Goal: Task Accomplishment & Management: Use online tool/utility

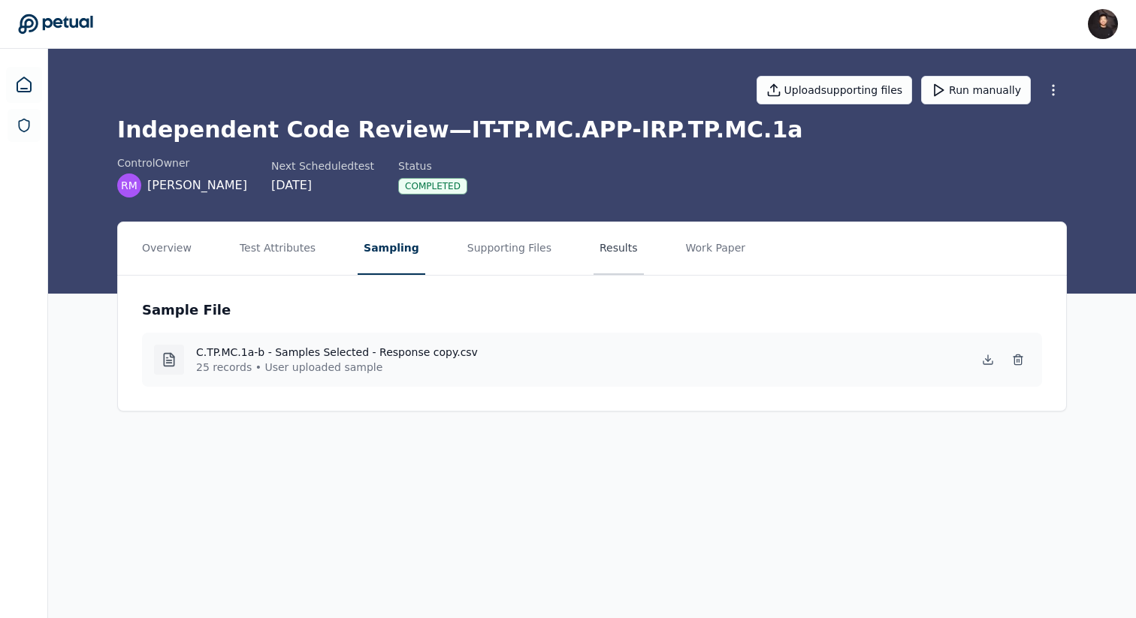
click at [614, 245] on button "Results" at bounding box center [618, 248] width 50 height 53
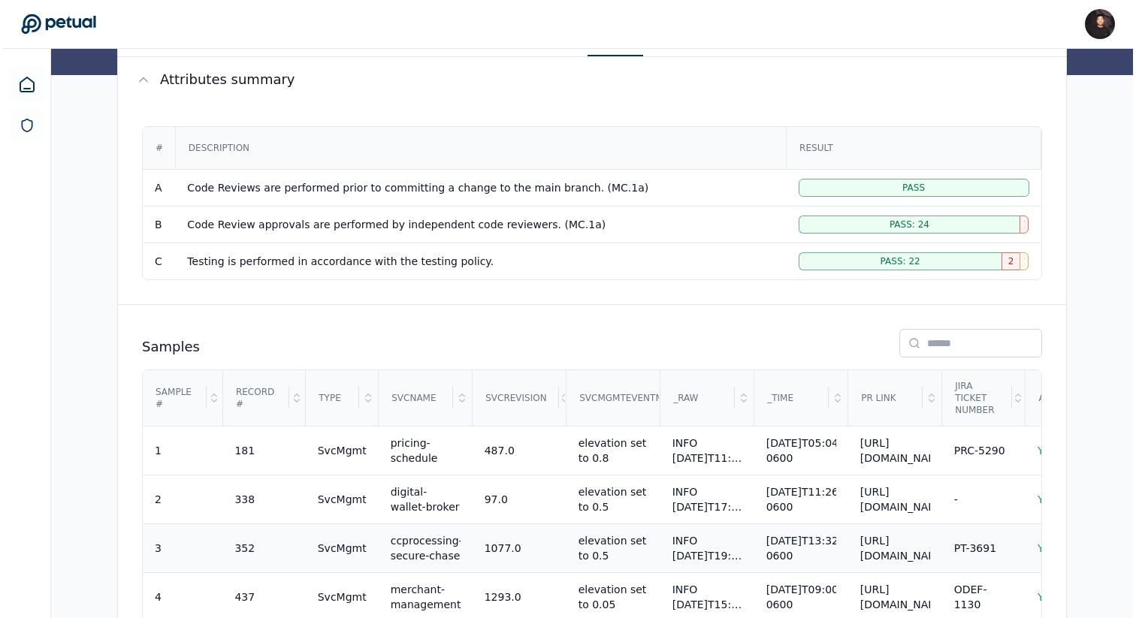
scroll to position [307, 0]
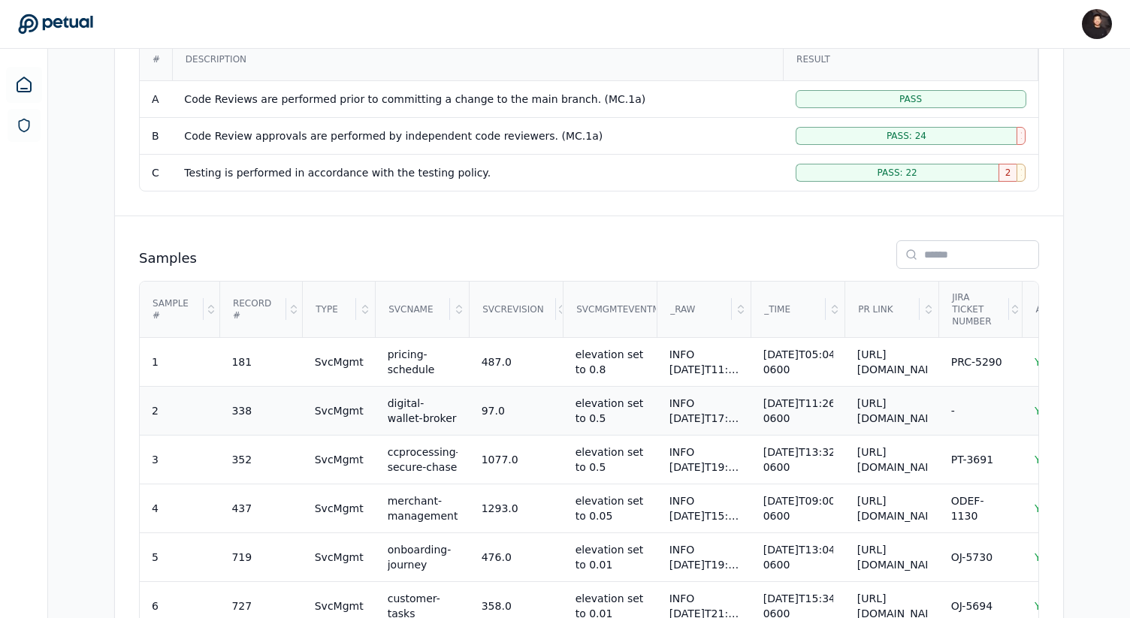
click at [698, 412] on div "INFO 2025-01-23T17:26:11.022Z svcmgmt<823> "pool-9-thread-165 - PUT /v4/abtest/…" at bounding box center [704, 411] width 70 height 30
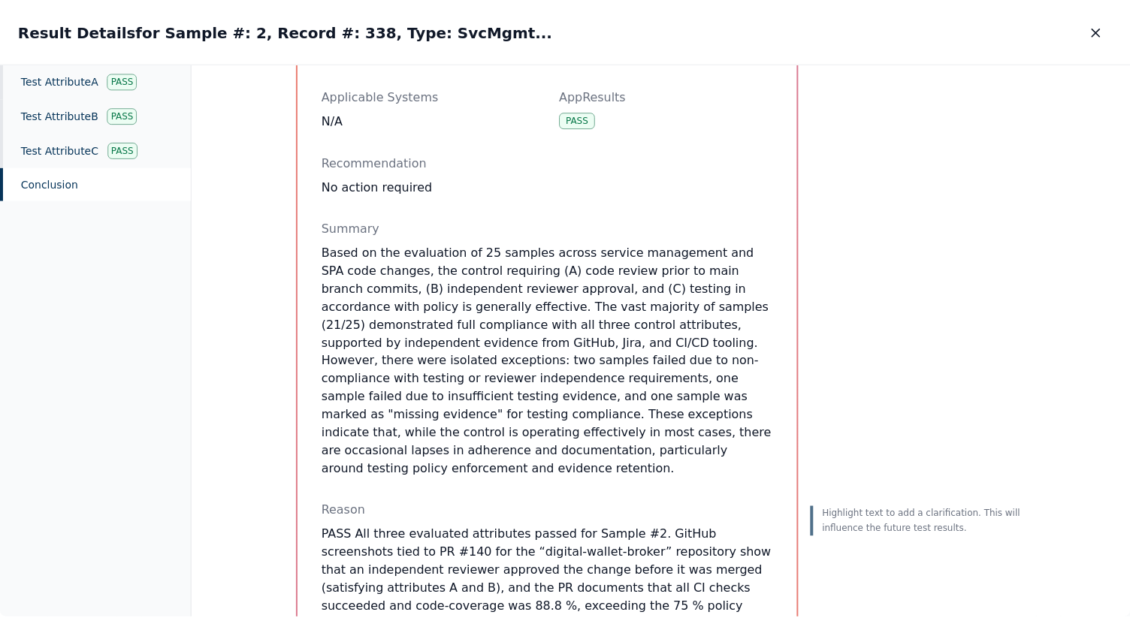
scroll to position [753, 0]
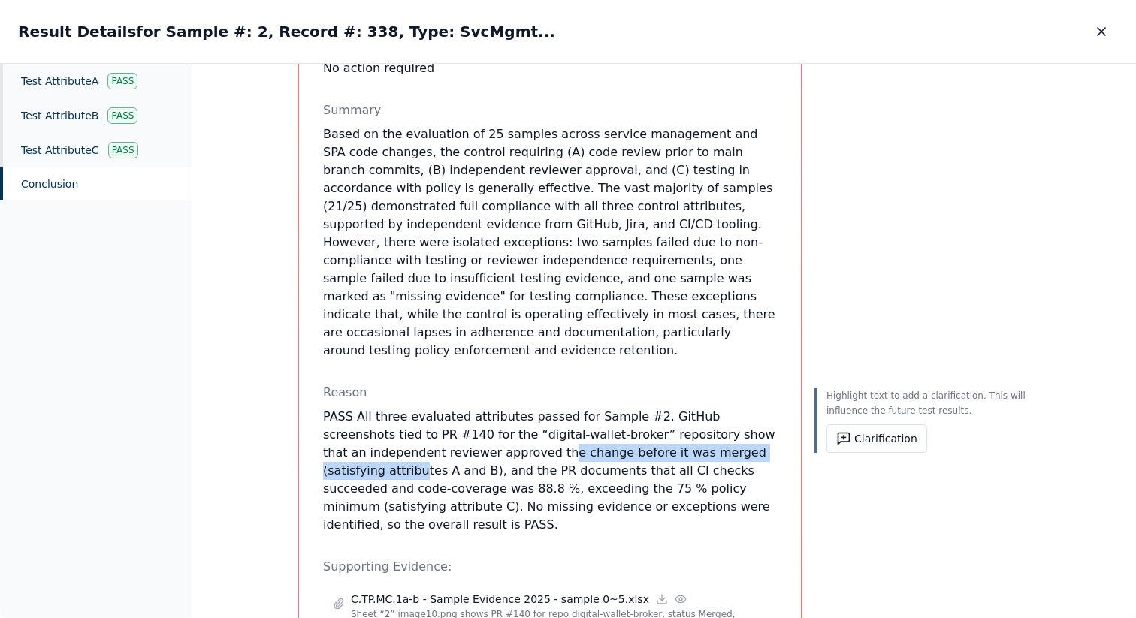
drag, startPoint x: 436, startPoint y: 462, endPoint x: 708, endPoint y: 472, distance: 272.8
click at [709, 474] on p "PASS All three evaluated attributes passed for Sample #2. GitHub screenshots ti…" at bounding box center [550, 471] width 454 height 126
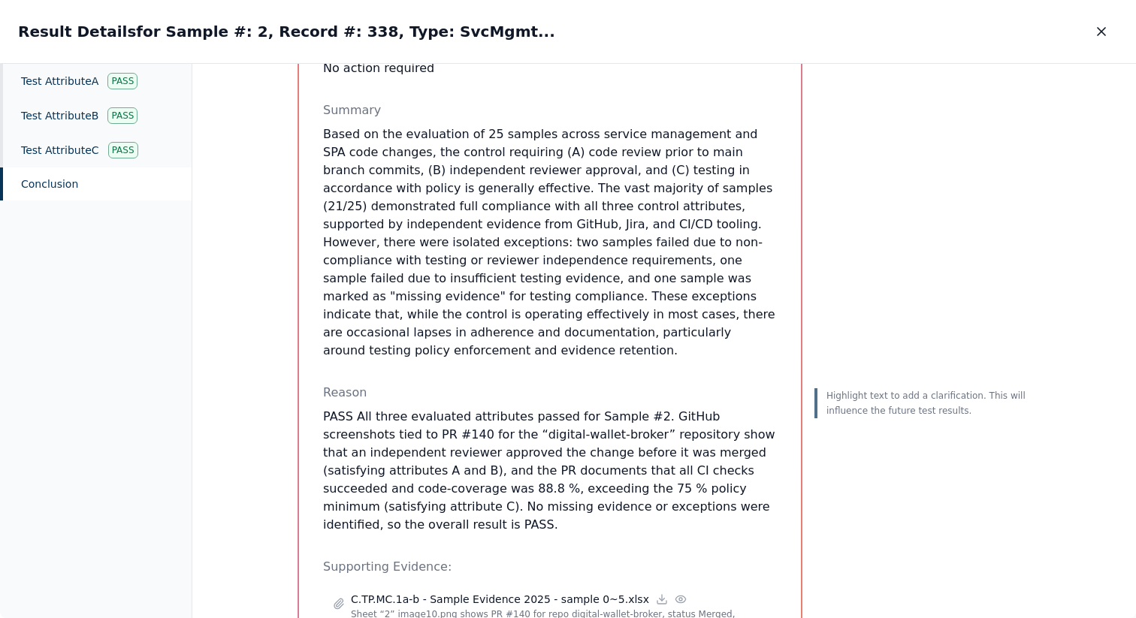
click at [712, 493] on p "PASS All three evaluated attributes passed for Sample #2. GitHub screenshots ti…" at bounding box center [550, 471] width 454 height 126
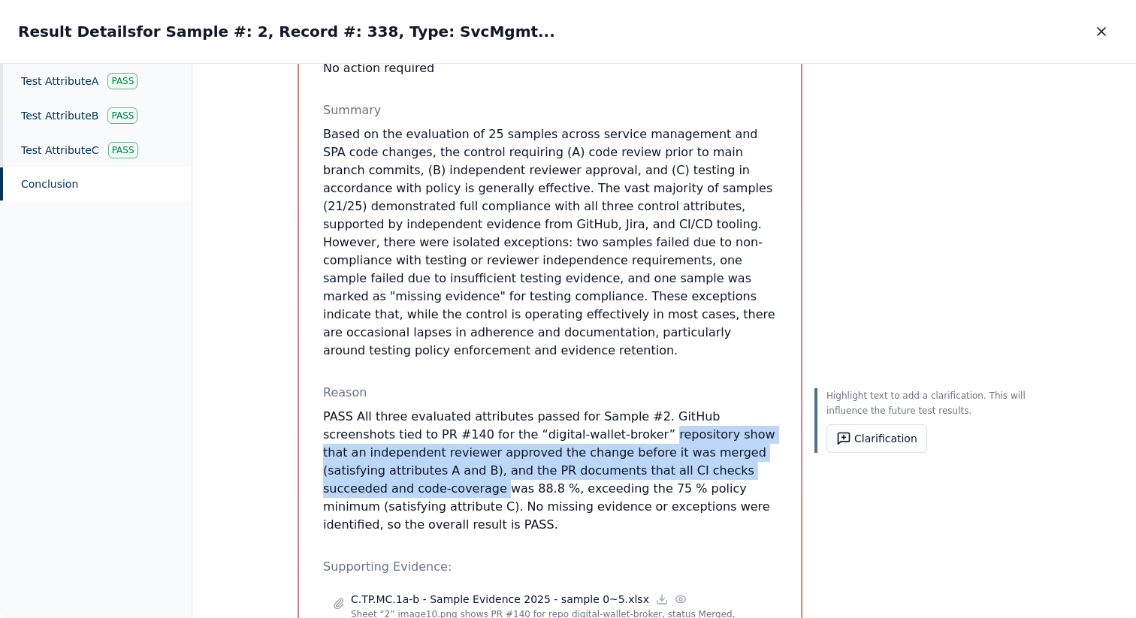
drag, startPoint x: 712, startPoint y: 493, endPoint x: 560, endPoint y: 458, distance: 156.5
click at [560, 458] on p "PASS All three evaluated attributes passed for Sample #2. GitHub screenshots ti…" at bounding box center [550, 471] width 454 height 126
click at [686, 445] on p "PASS All three evaluated attributes passed for Sample #2. GitHub screenshots ti…" at bounding box center [550, 471] width 454 height 126
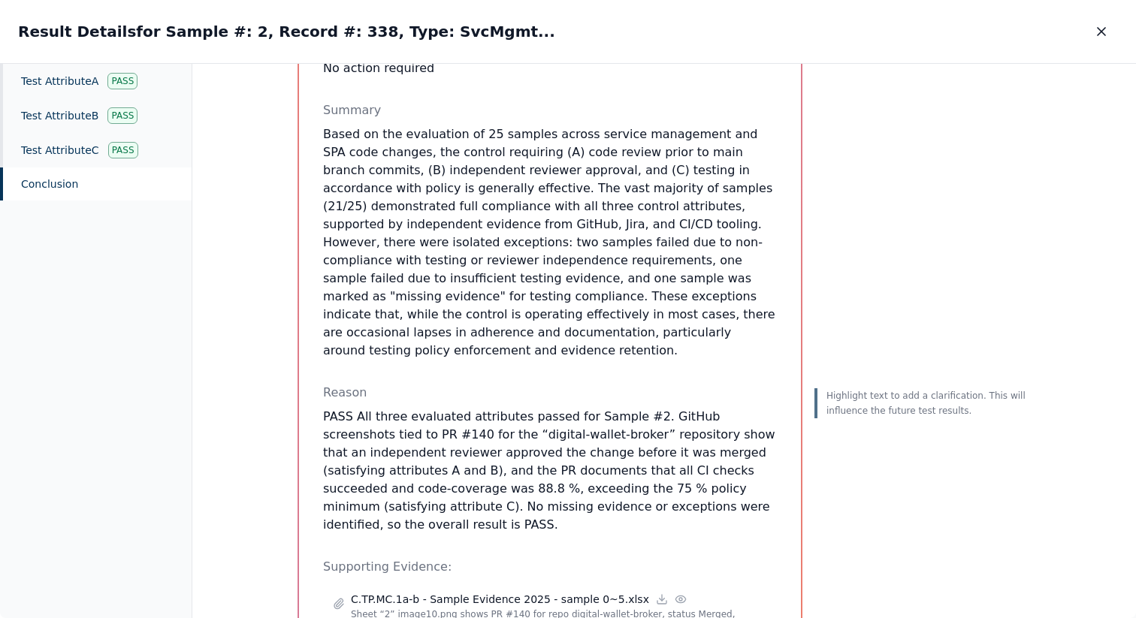
drag, startPoint x: 1106, startPoint y: 26, endPoint x: 741, endPoint y: 324, distance: 471.8
click at [741, 324] on div "Result Details for Sample #: 2, Record #: 338, Type: SvcMgmt... Result Details …" at bounding box center [568, 309] width 1136 height 619
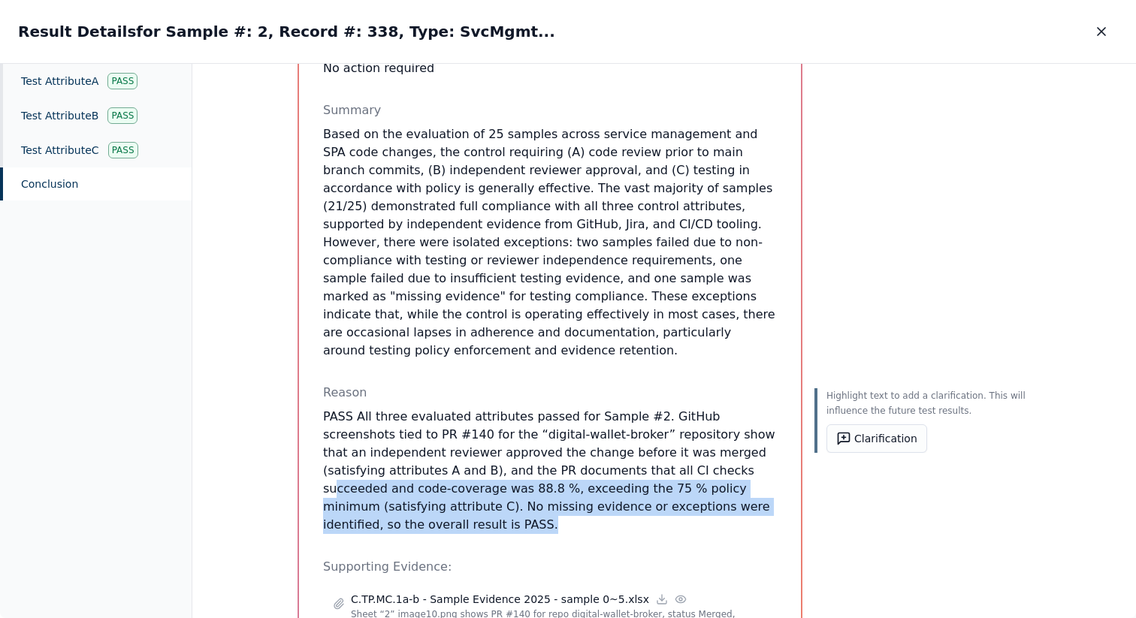
drag, startPoint x: 577, startPoint y: 537, endPoint x: 554, endPoint y: 487, distance: 54.5
click at [554, 487] on div "Recommendation No action required Summary Based on the evaluation of 25 samples…" at bounding box center [550, 584] width 454 height 1098
click at [859, 431] on button "Clarification" at bounding box center [876, 438] width 101 height 29
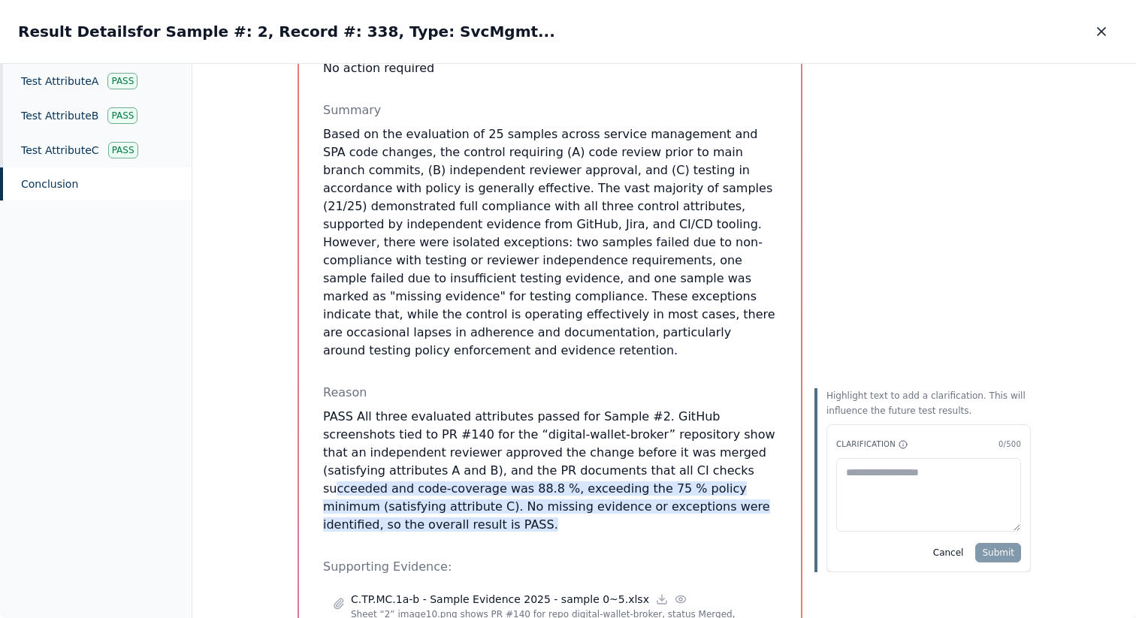
click at [877, 473] on textarea at bounding box center [928, 495] width 185 height 74
type textarea "****"
click at [996, 557] on button "Submit" at bounding box center [998, 553] width 46 height 20
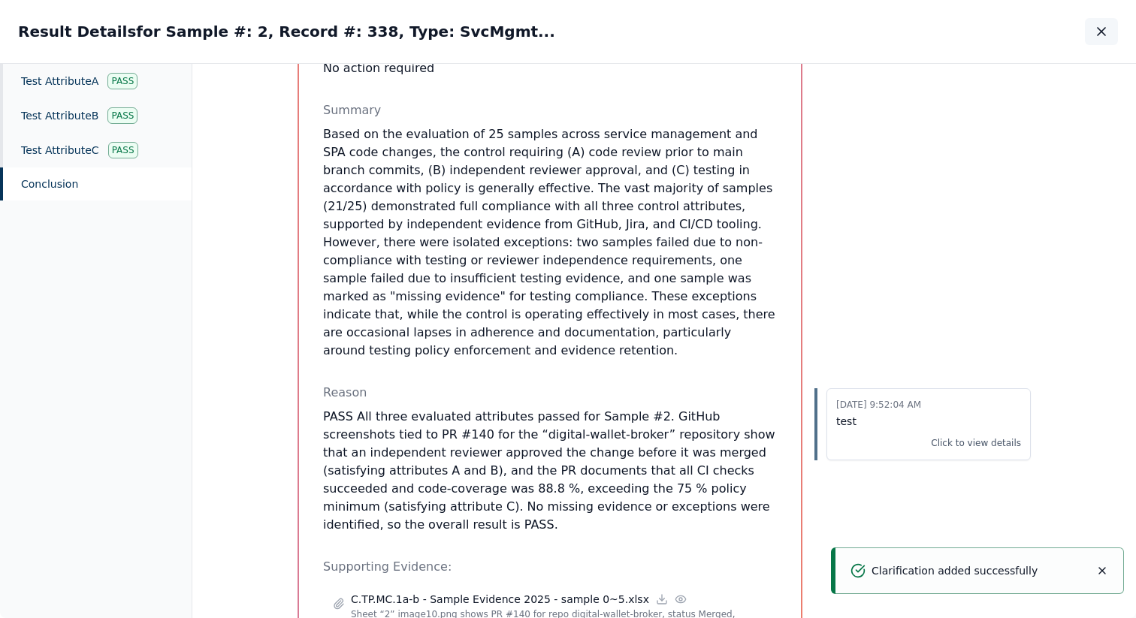
click at [1109, 23] on button "button" at bounding box center [1101, 31] width 33 height 27
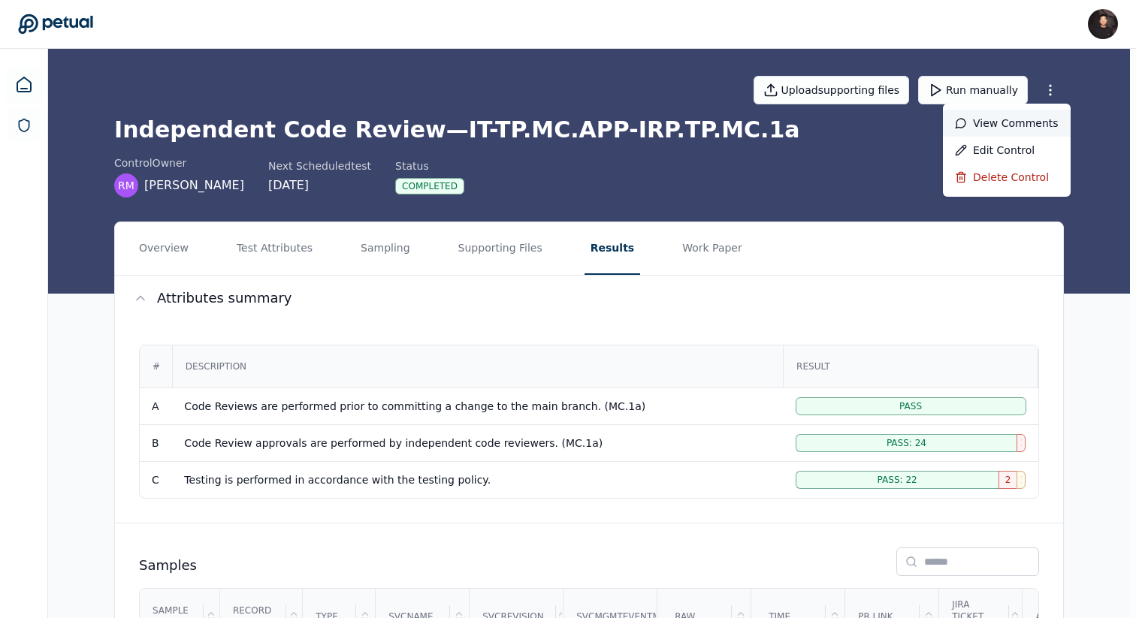
click at [1010, 131] on div "View comments" at bounding box center [1007, 123] width 128 height 27
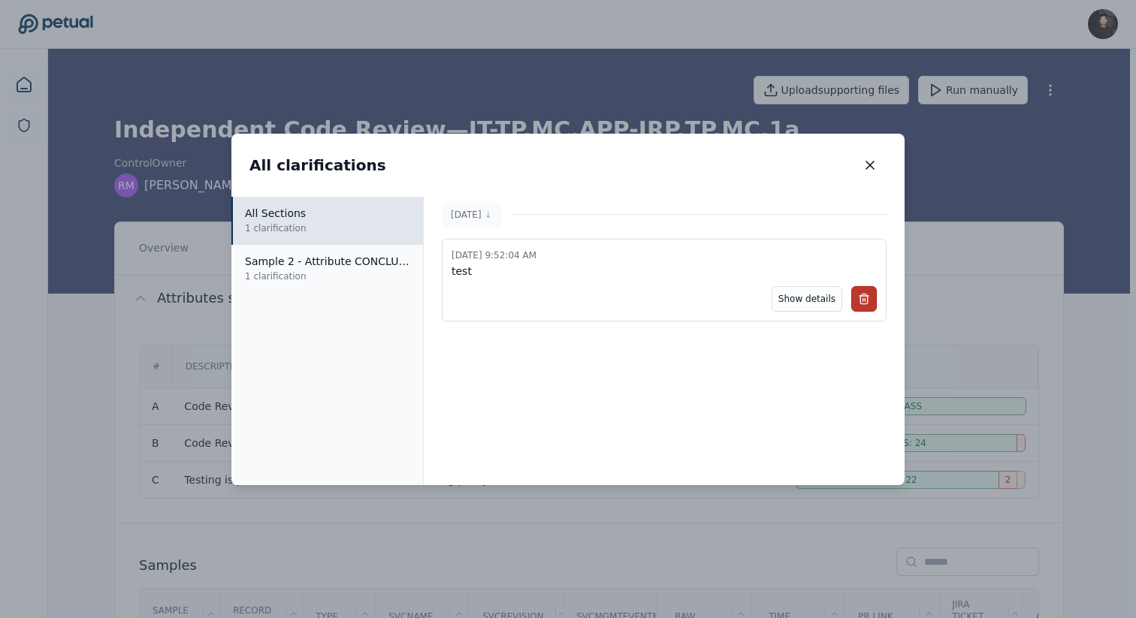
click at [863, 298] on icon at bounding box center [864, 299] width 12 height 12
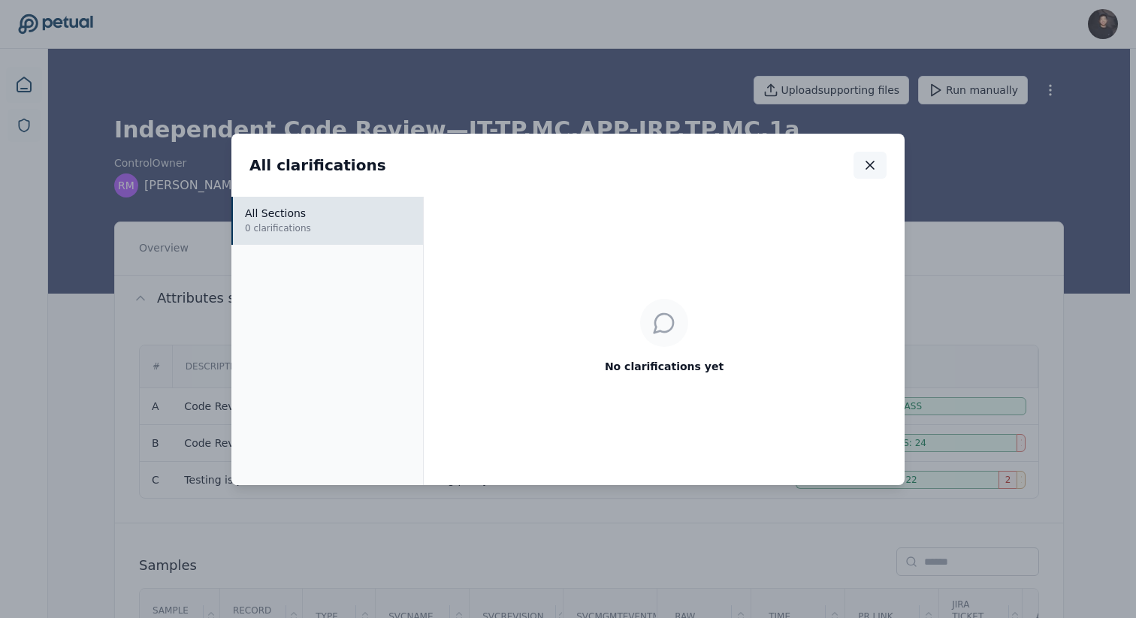
click at [863, 164] on icon "button" at bounding box center [869, 165] width 15 height 15
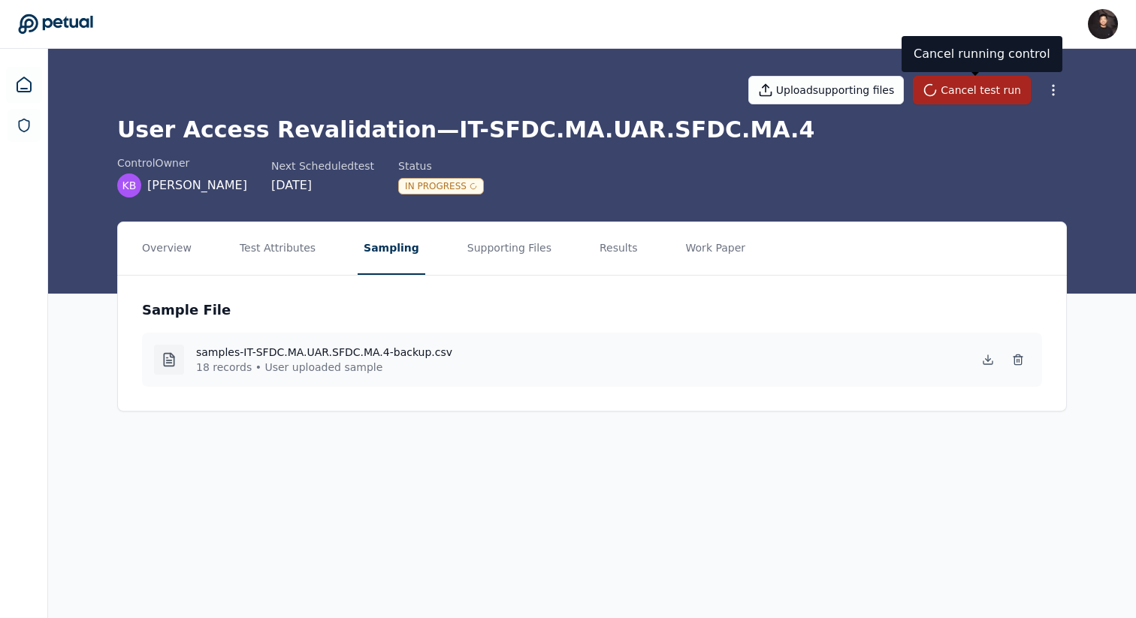
click at [952, 88] on button "Cancel test run" at bounding box center [972, 90] width 118 height 29
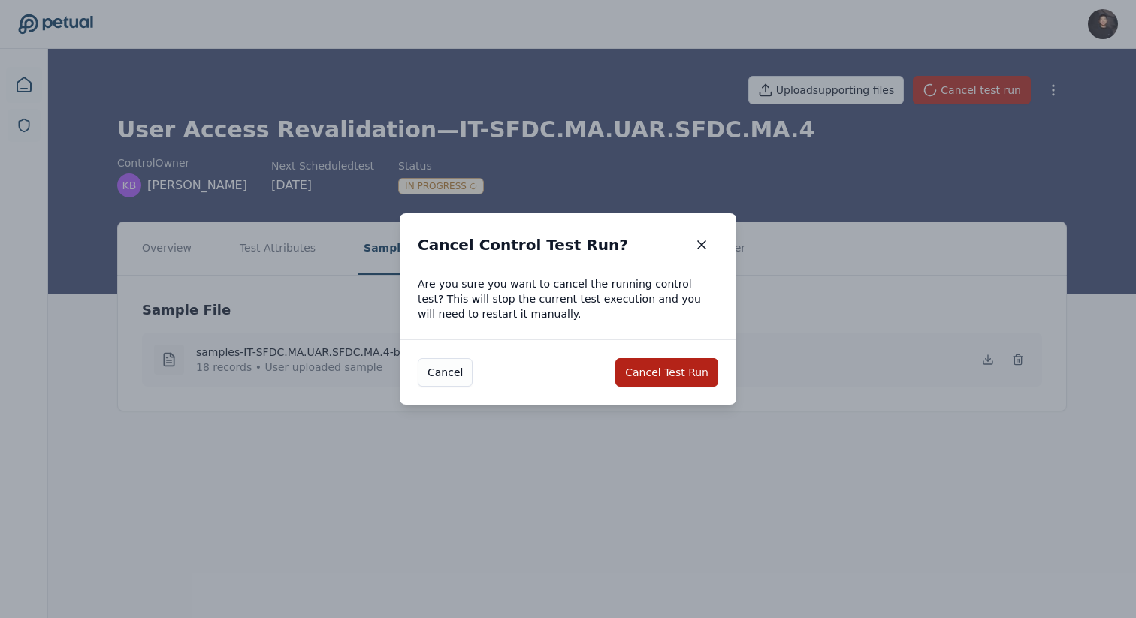
drag, startPoint x: 633, startPoint y: 368, endPoint x: 928, endPoint y: 143, distance: 371.3
click at [928, 143] on div "Cancel Control Test Run? Cancel Control Test Run? Are you sure you want to canc…" at bounding box center [568, 309] width 1136 height 618
click at [683, 348] on div "[PERSON_NAME] Test Run" at bounding box center [568, 371] width 336 height 65
click at [676, 367] on button "Cancel Test Run" at bounding box center [666, 372] width 103 height 29
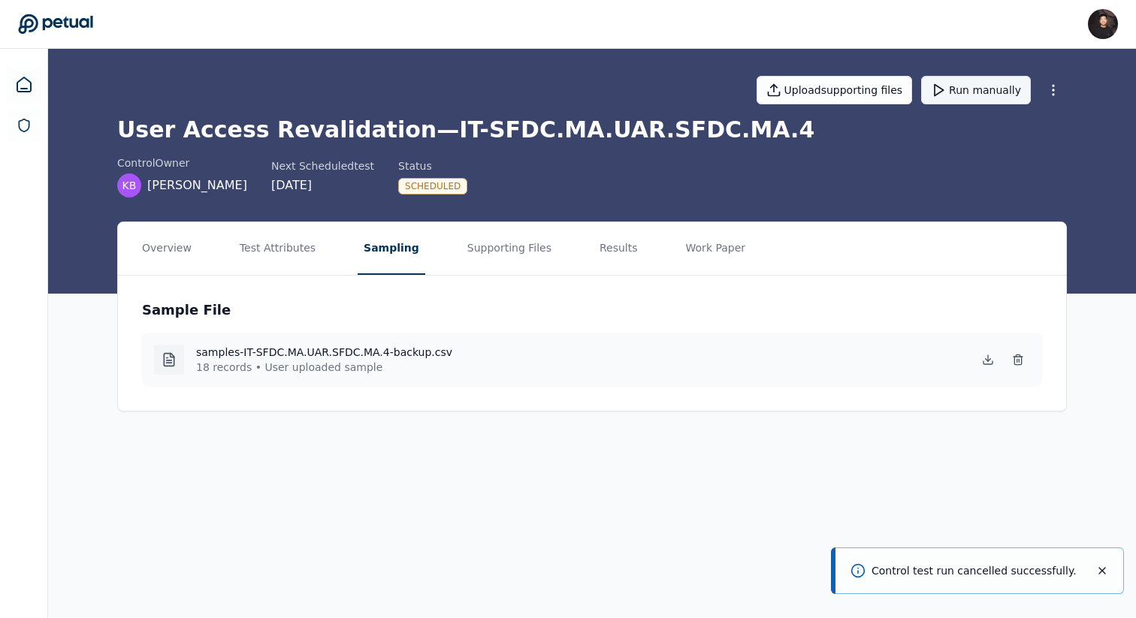
click at [972, 89] on button "Run manually" at bounding box center [976, 90] width 110 height 29
